Goal: Transaction & Acquisition: Book appointment/travel/reservation

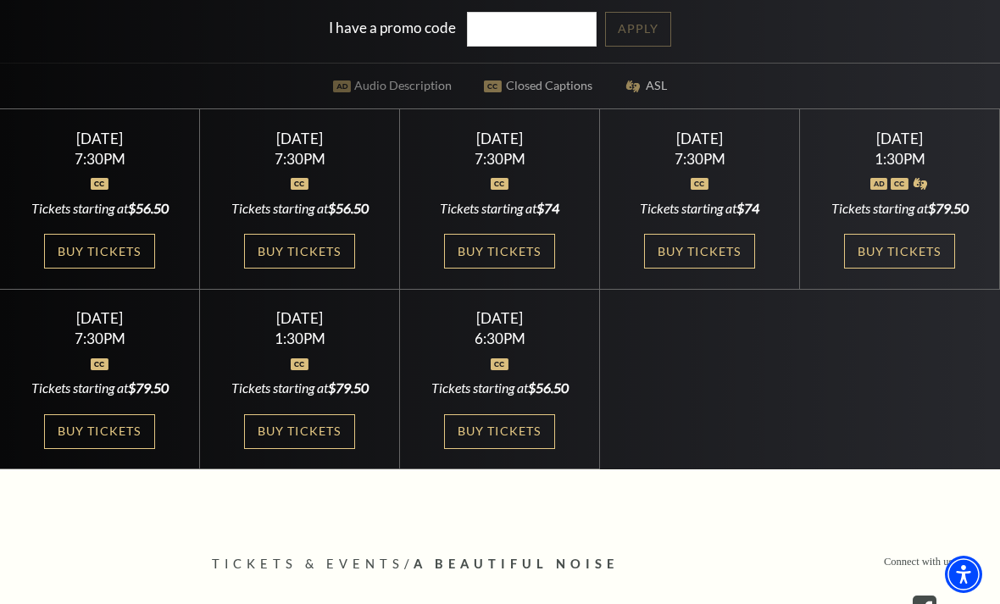
scroll to position [470, 0]
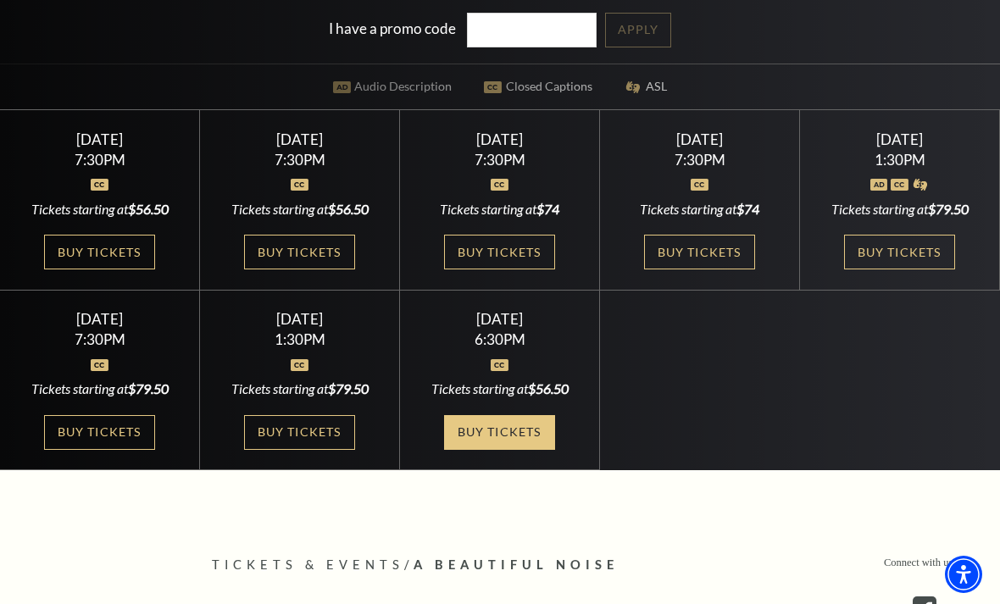
click at [516, 450] on link "Buy Tickets" at bounding box center [499, 432] width 110 height 35
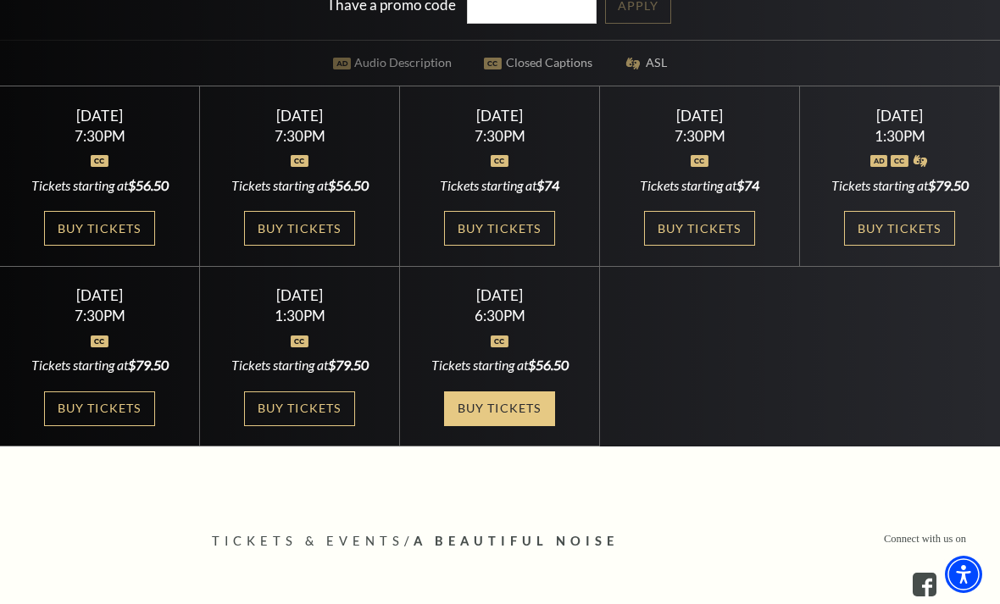
scroll to position [497, 0]
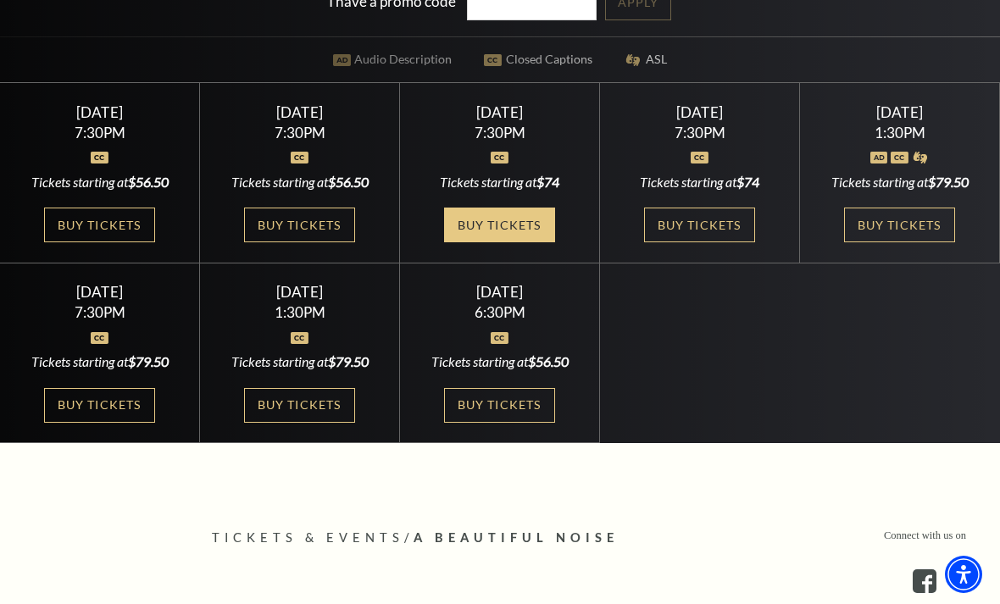
click at [513, 242] on link "Buy Tickets" at bounding box center [499, 225] width 110 height 35
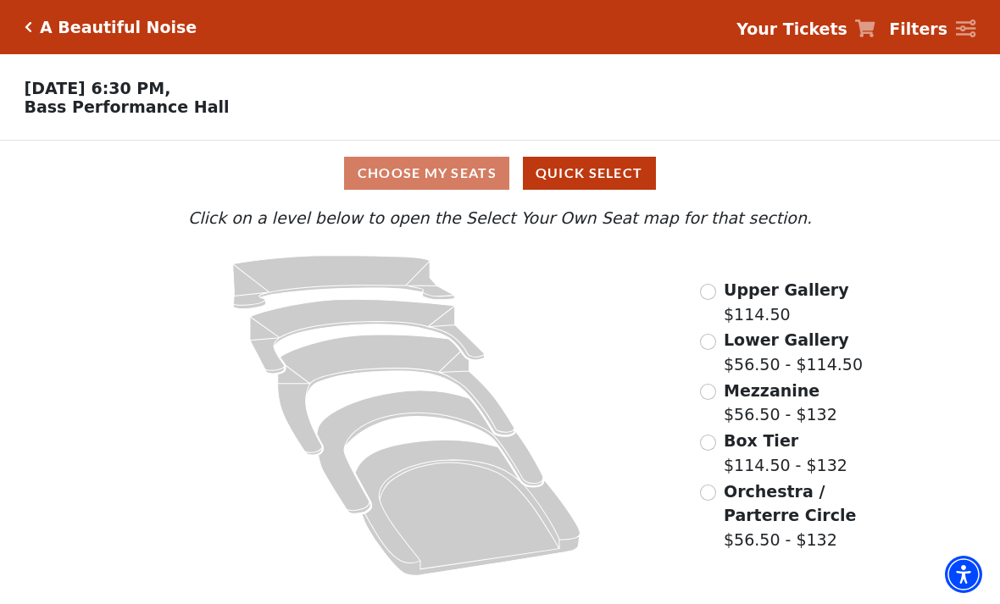
click at [713, 496] on input "Orchestra / Parterre Circle$56.50 - $132\a" at bounding box center [708, 493] width 16 height 16
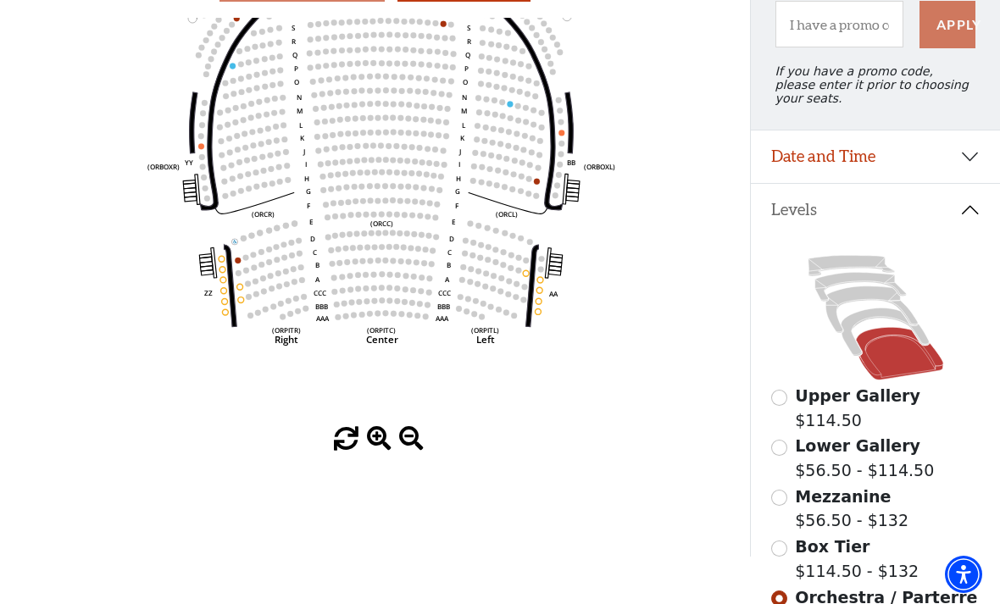
scroll to position [193, 0]
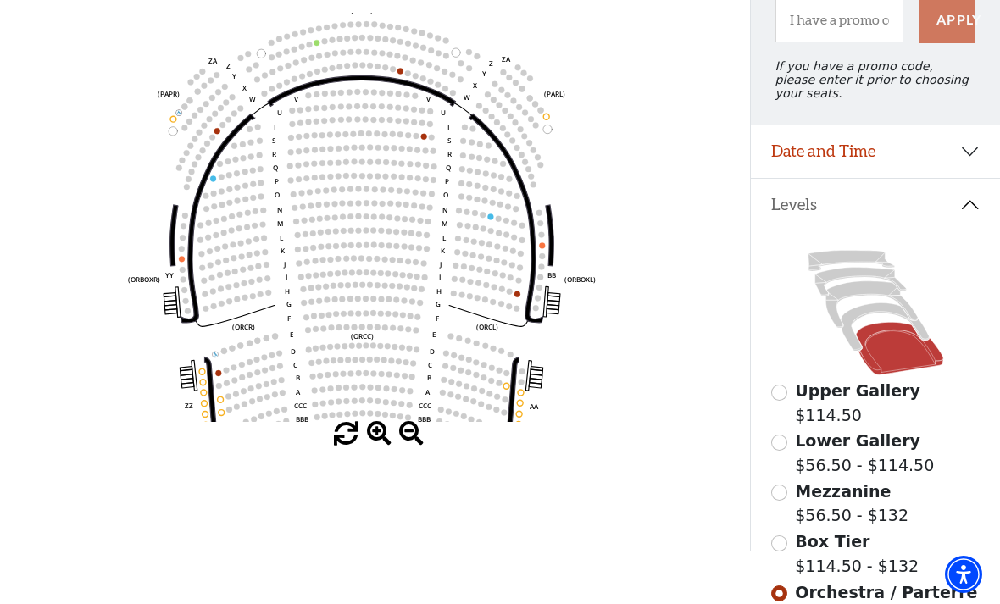
click at [953, 158] on button "Date and Time" at bounding box center [875, 151] width 249 height 53
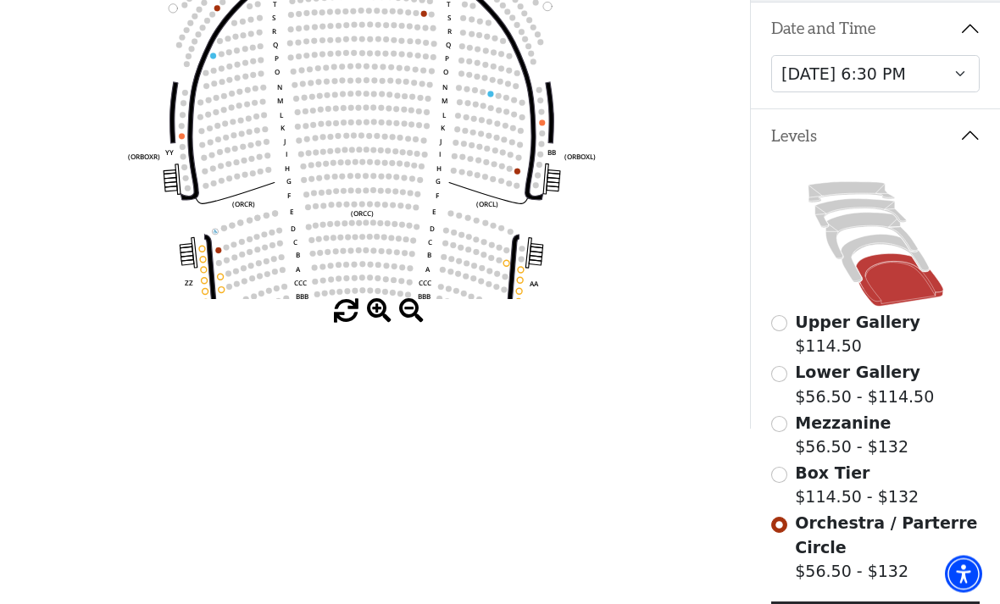
scroll to position [320, 0]
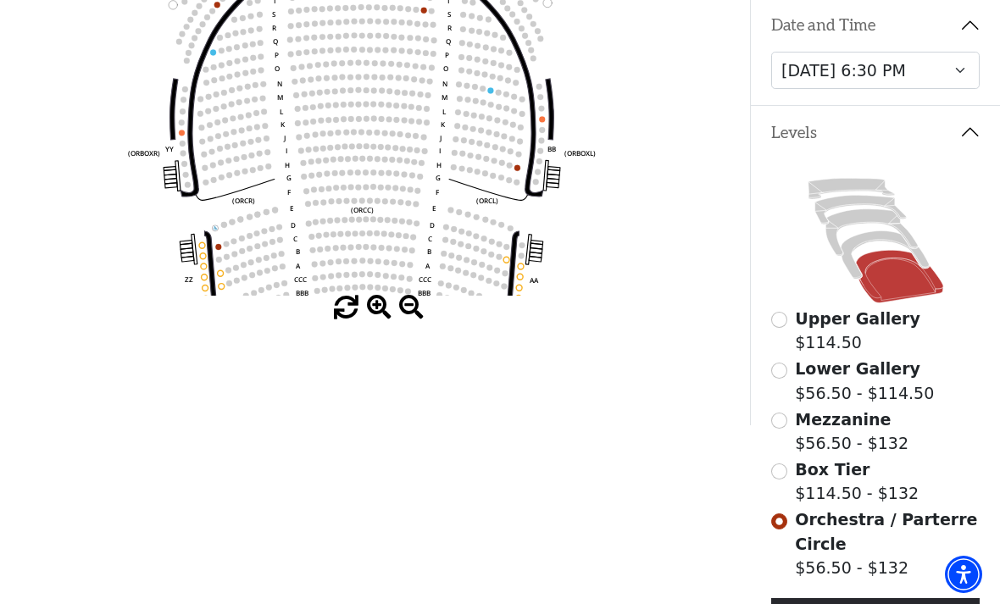
click at [832, 486] on label "Box Tier $114.50 - $132" at bounding box center [857, 482] width 124 height 48
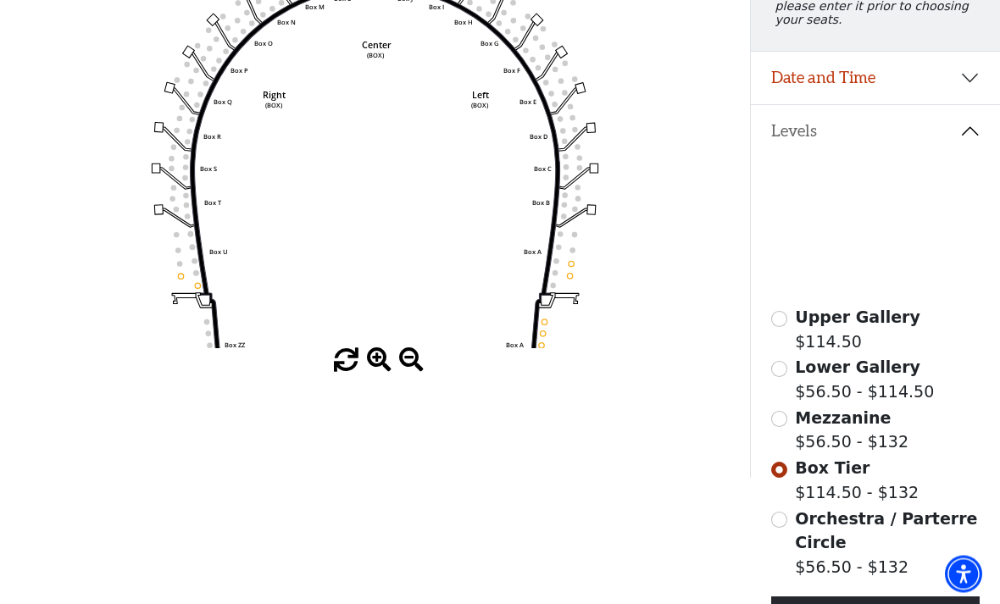
scroll to position [276, 0]
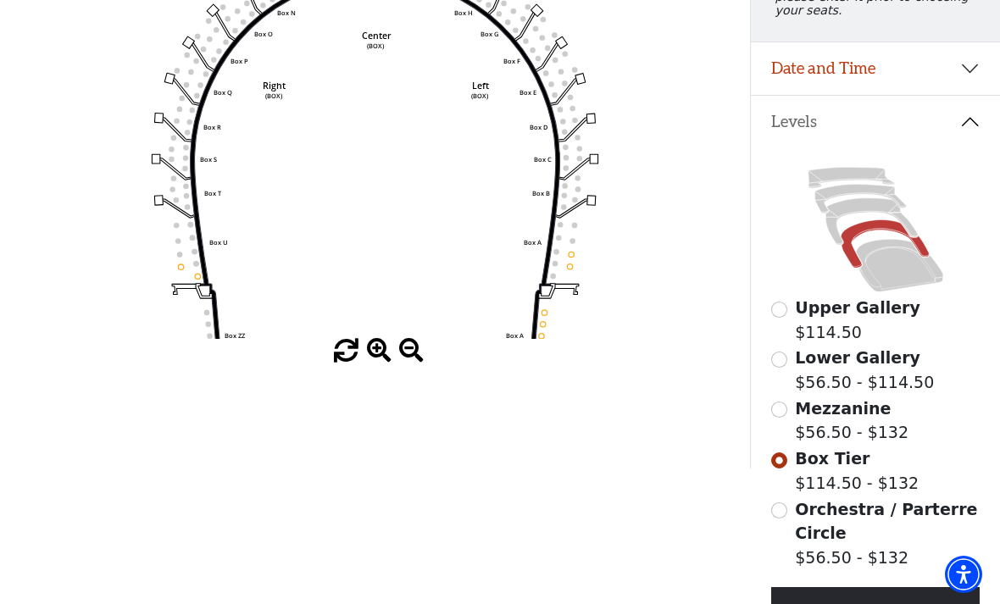
click at [795, 517] on span "Orchestra / Parterre Circle" at bounding box center [886, 521] width 182 height 43
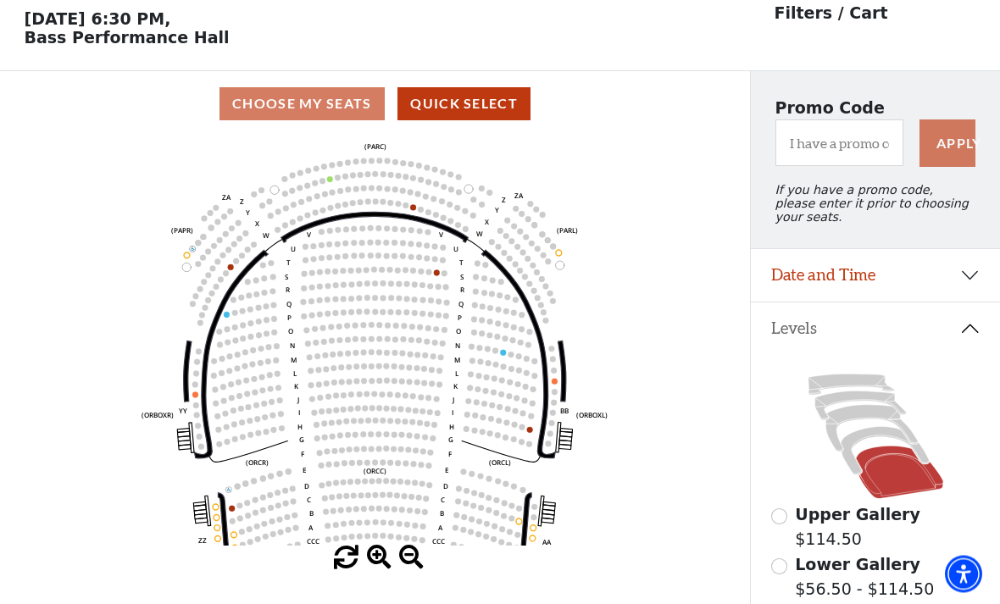
scroll to position [79, 0]
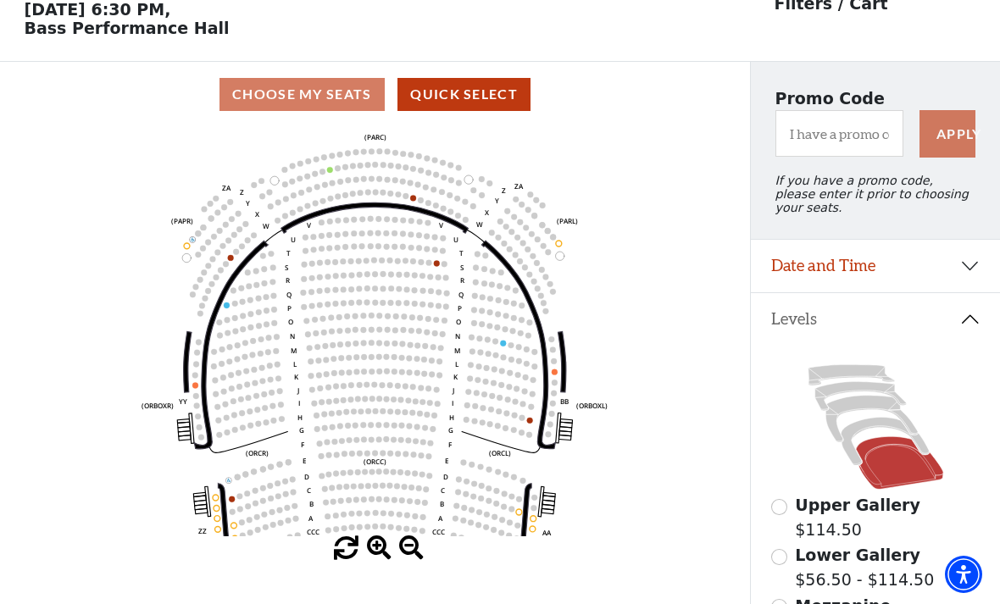
click at [890, 280] on button "Date and Time" at bounding box center [875, 266] width 249 height 53
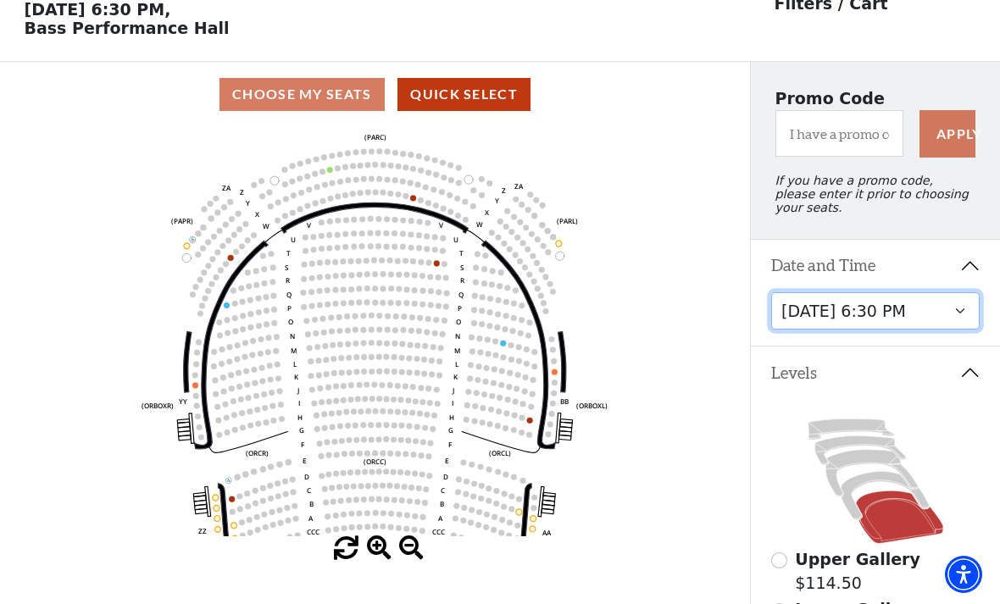
click at [900, 320] on select "Tuesday, October 28 at 7:30 PM Wednesday, October 29 at 7:30 PM Thursday, Octob…" at bounding box center [875, 311] width 209 height 38
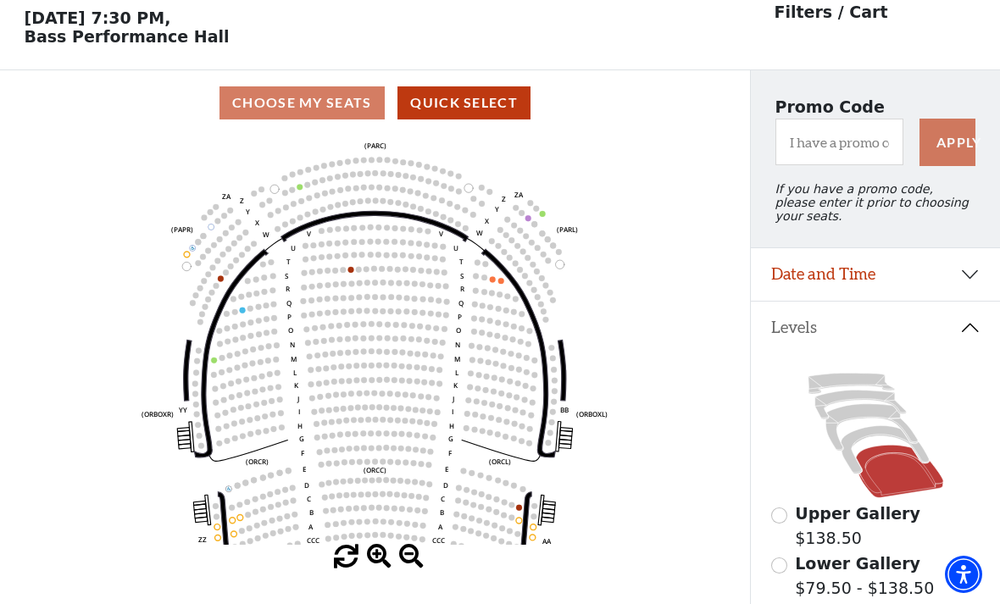
scroll to position [79, 0]
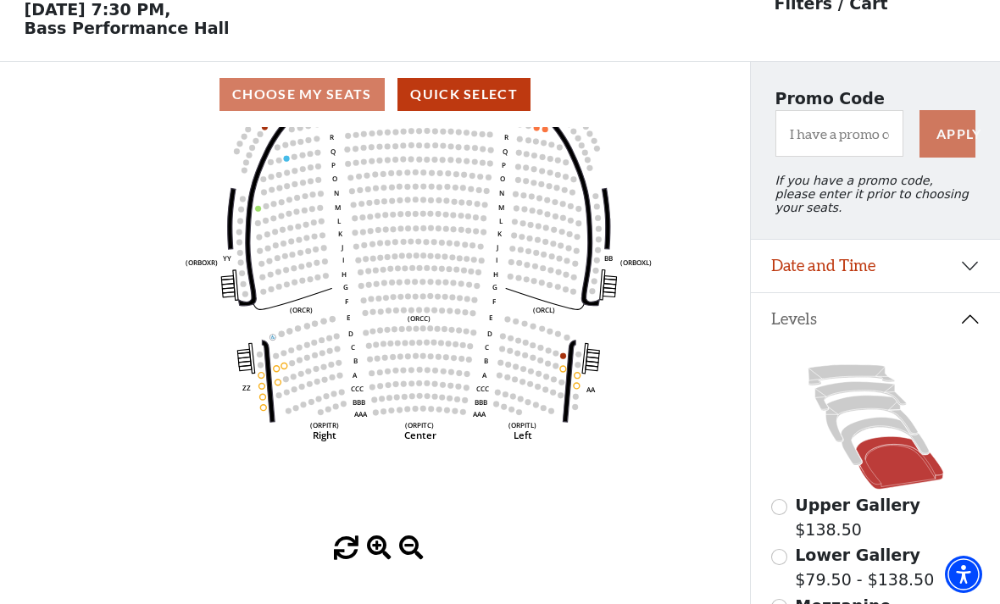
click at [293, 365] on circle at bounding box center [292, 363] width 6 height 6
click at [286, 380] on circle at bounding box center [286, 379] width 6 height 6
click at [290, 369] on icon "Left (ORPITL) Right (ORPITR) Center (ORPITC) ZZ AA YY BB ZA ZA (ORCL) (ORCR) (O…" at bounding box center [374, 331] width 675 height 409
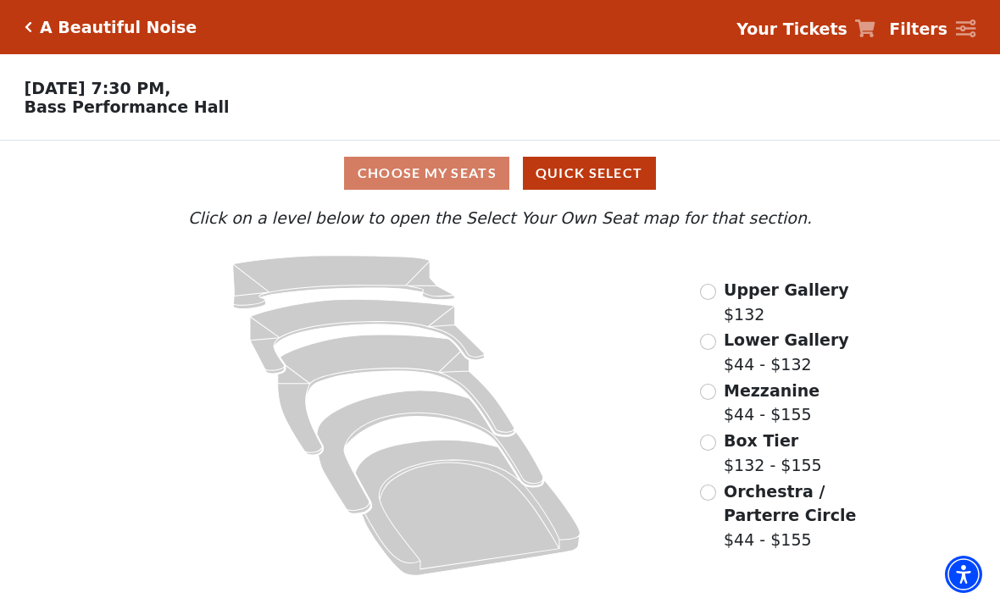
click at [926, 422] on div "Choose My Seats Quick Select Current Level Click on a level below to open the S…" at bounding box center [500, 363] width 1000 height 445
click at [709, 501] on input "Orchestra / Parterre Circle$44 - $155\a" at bounding box center [708, 493] width 16 height 16
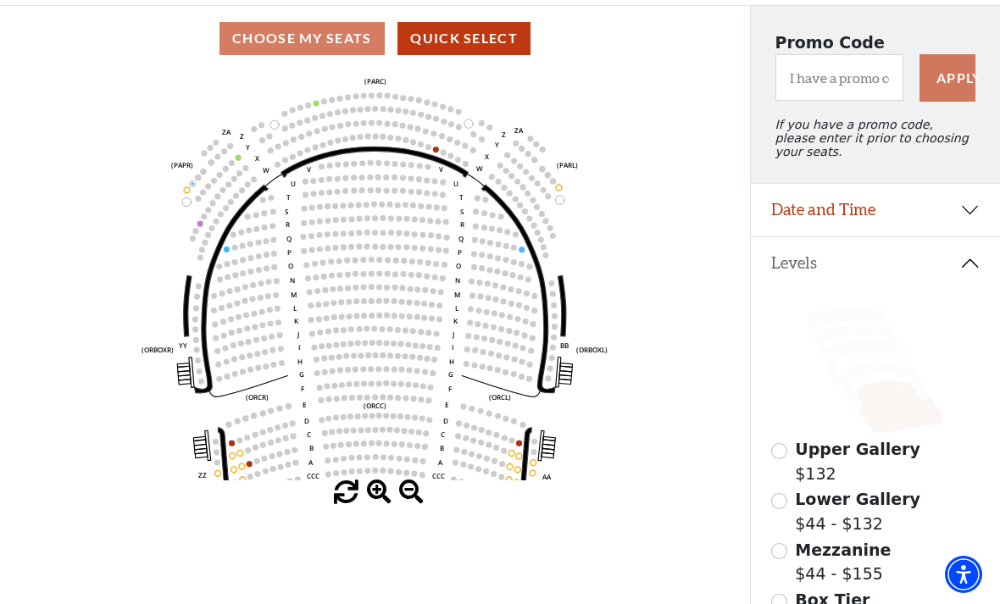
scroll to position [136, 0]
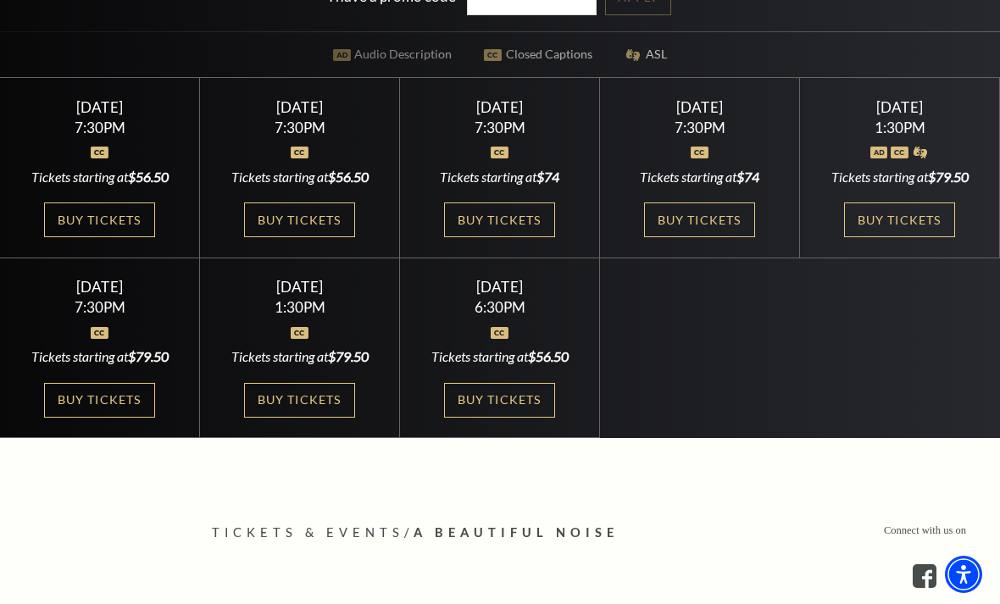
scroll to position [519, 0]
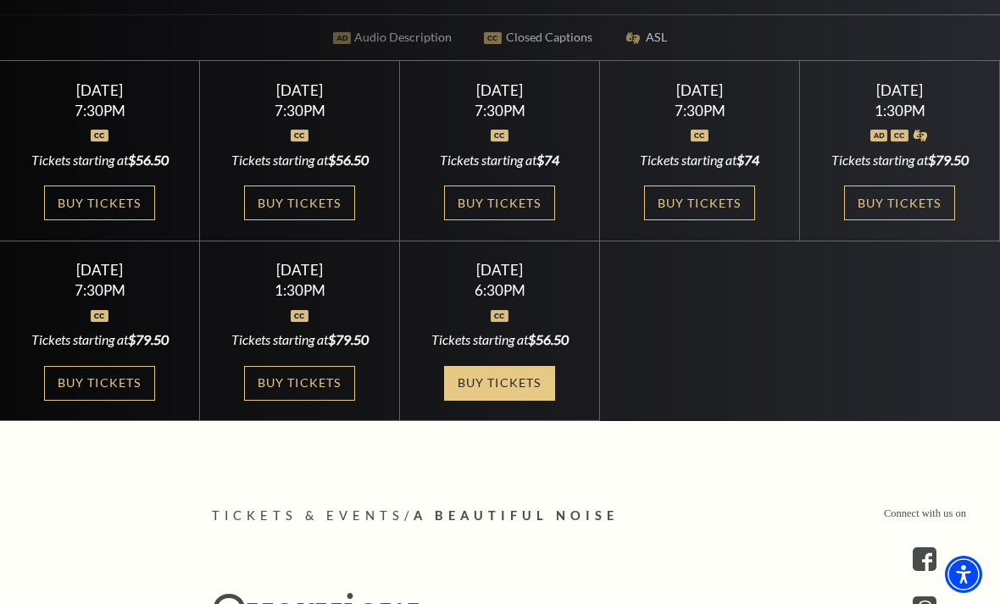
click at [509, 401] on link "Buy Tickets" at bounding box center [499, 383] width 110 height 35
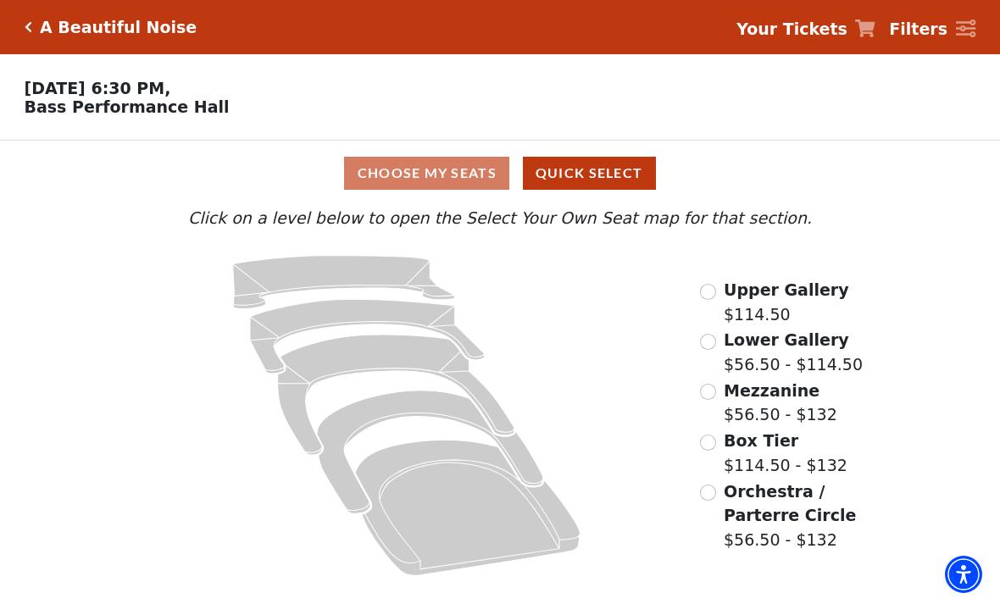
click at [777, 531] on label "Orchestra / Parterre Circle $56.50 - $132" at bounding box center [793, 516] width 139 height 73
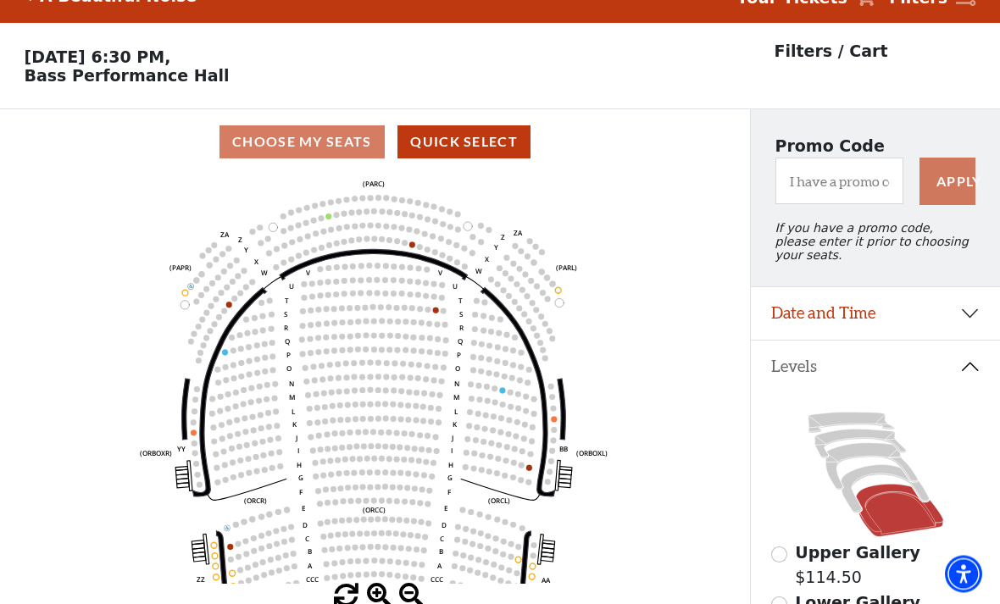
scroll to position [79, 0]
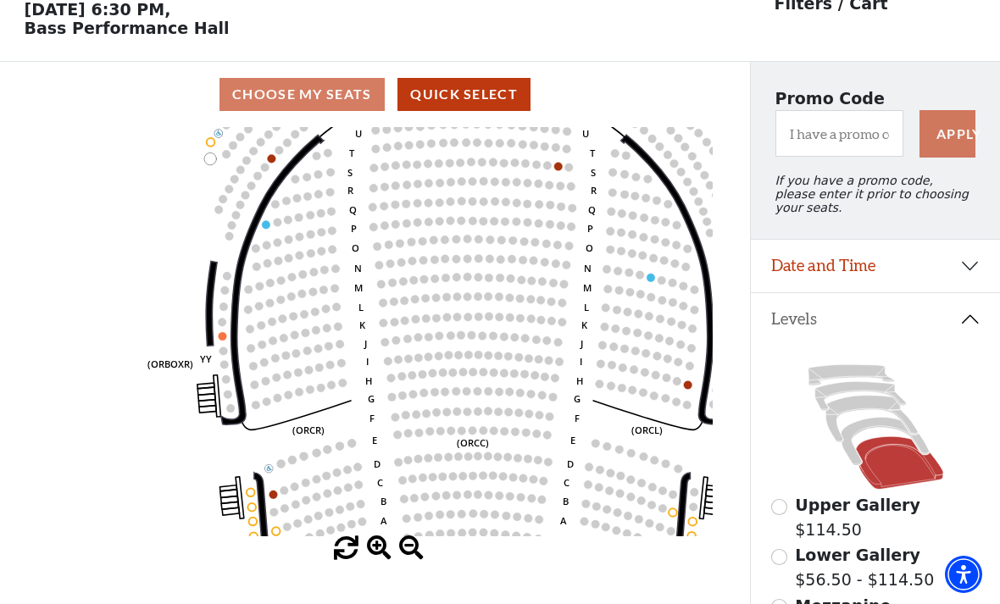
click at [252, 490] on icon "Left (ORPITL) Right (ORPITR) Center (ORPITC) ZZ AA YY BB ZA ZA (ORCL) (ORCR) (O…" at bounding box center [374, 331] width 675 height 409
click at [254, 483] on icon "Left (ORPITL) Right (ORPITR) Center (ORPITC) ZZ AA YY BB ZA ZA (ORCL) (ORCR) (O…" at bounding box center [374, 331] width 675 height 409
click at [250, 497] on circle at bounding box center [251, 492] width 8 height 8
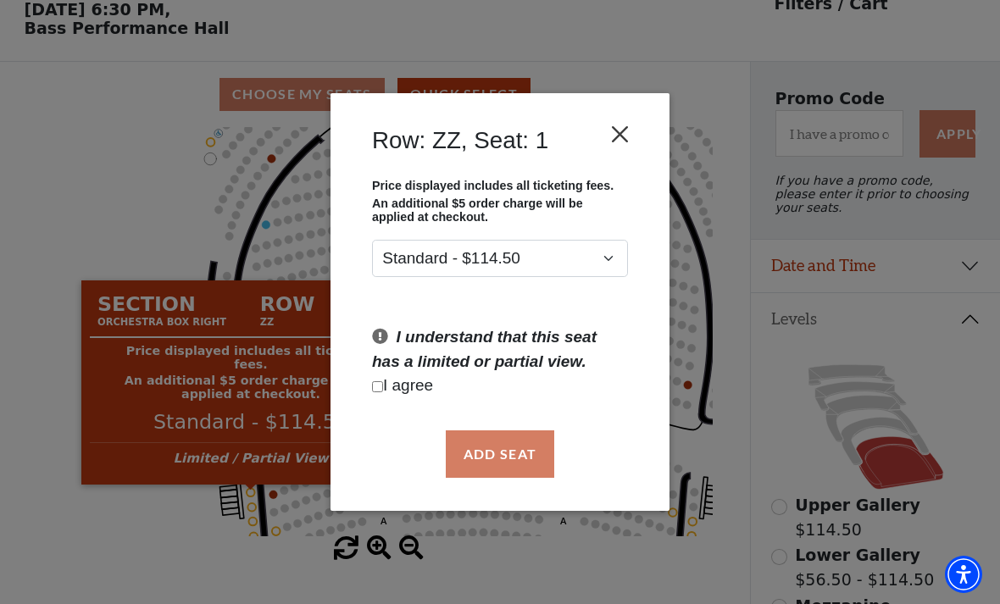
click at [617, 144] on button "Close" at bounding box center [620, 134] width 32 height 32
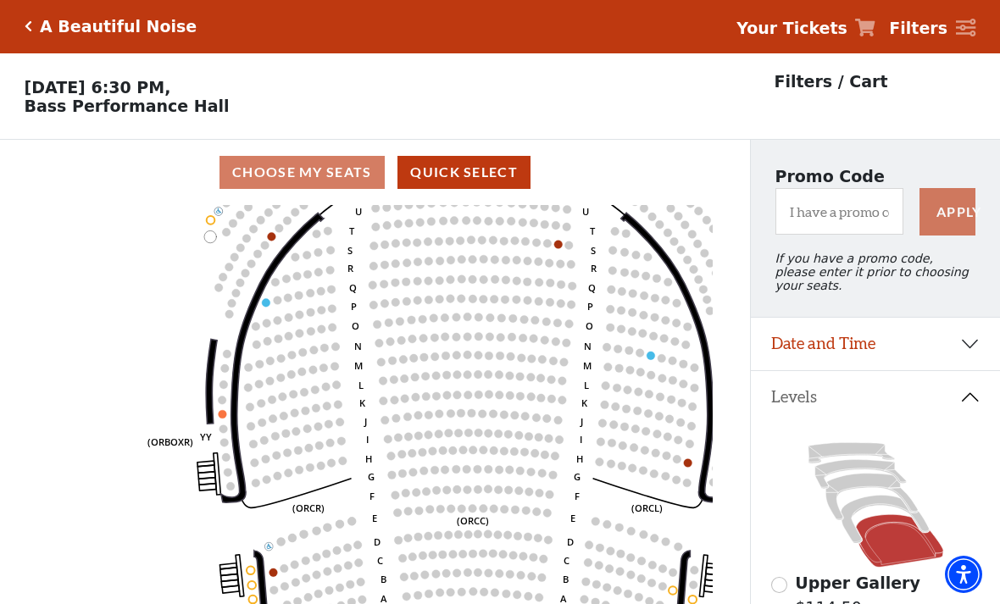
scroll to position [0, 0]
